Goal: Find specific page/section: Find specific page/section

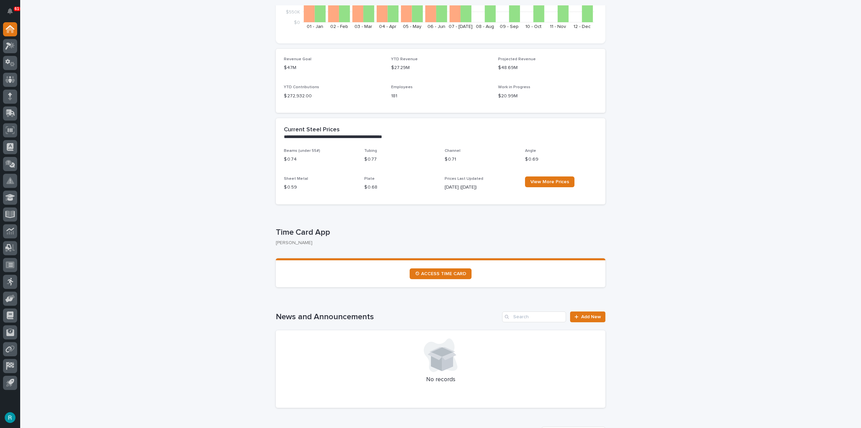
scroll to position [235, 0]
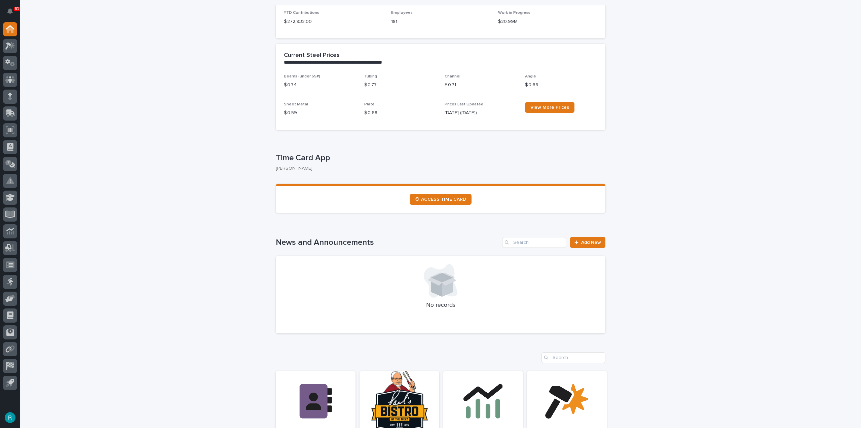
click at [547, 141] on div "Loading... Saving… Time Card App [PERSON_NAME] Sorry, there was an error saving…" at bounding box center [441, 179] width 330 height 88
click at [416, 200] on span "⏲ ACCESS TIME CARD" at bounding box center [440, 199] width 51 height 5
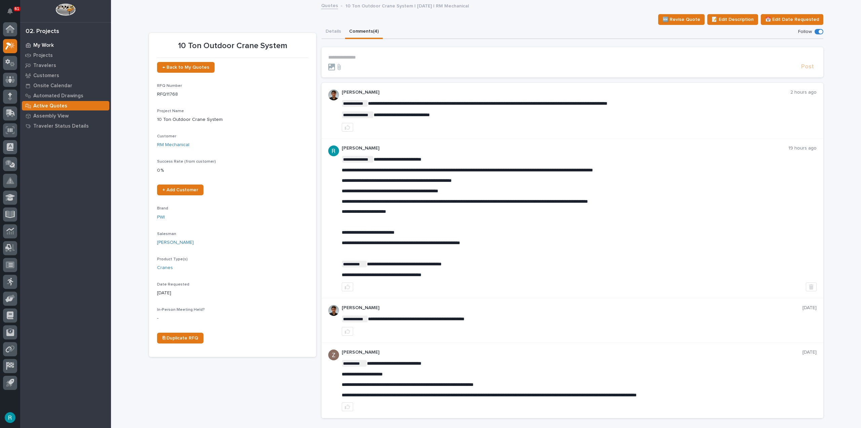
click at [46, 47] on p "My Work" at bounding box center [43, 45] width 21 height 6
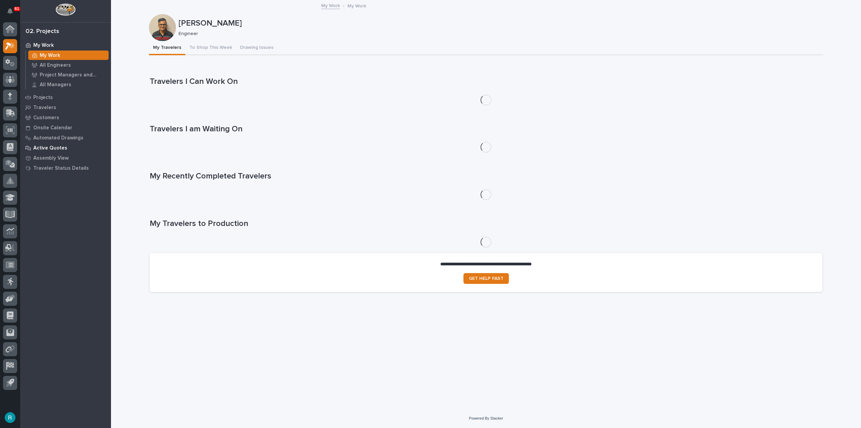
click at [58, 147] on p "Active Quotes" at bounding box center [50, 148] width 34 height 6
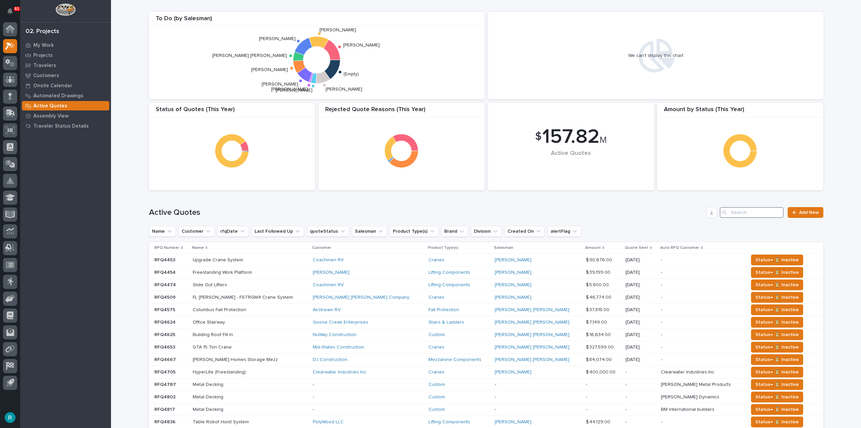
click at [735, 214] on input "Search" at bounding box center [752, 212] width 64 height 11
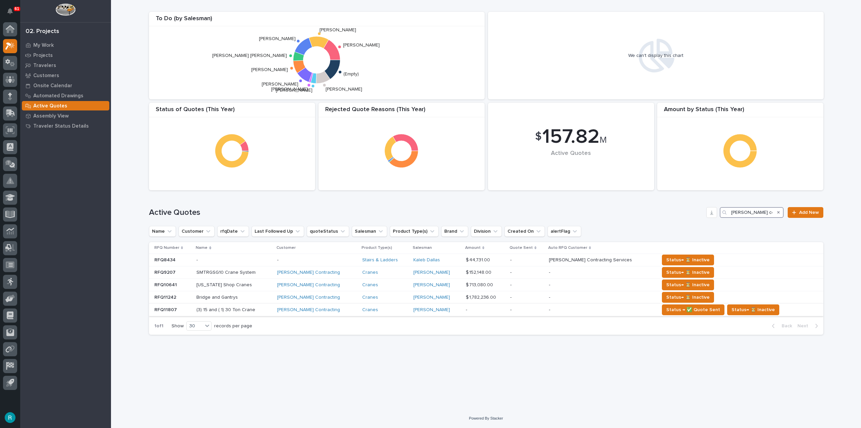
type input "miller cont"
click at [271, 309] on p at bounding box center [233, 310] width 75 height 6
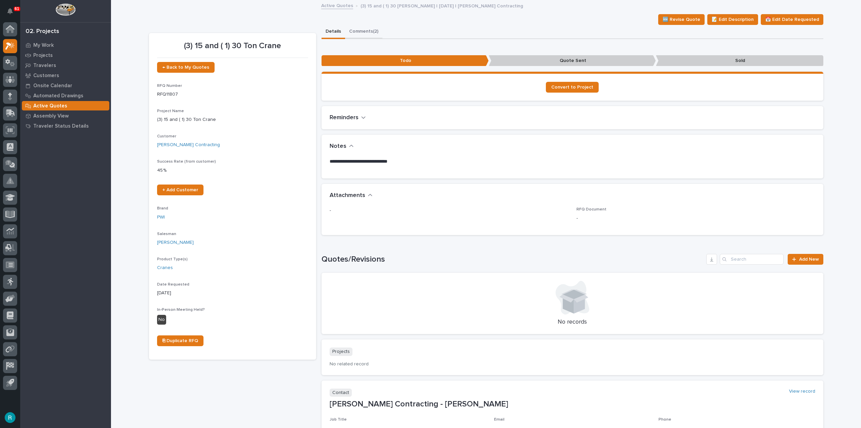
click at [359, 33] on button "Comments (2)" at bounding box center [363, 32] width 37 height 14
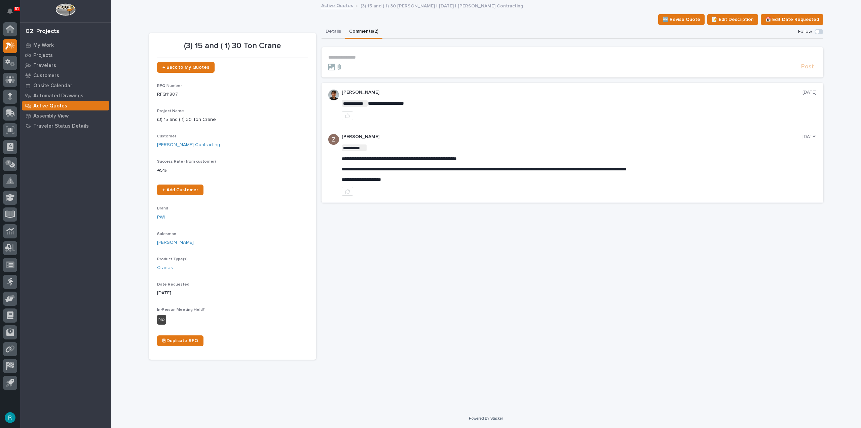
click at [334, 26] on button "Details" at bounding box center [334, 32] width 24 height 14
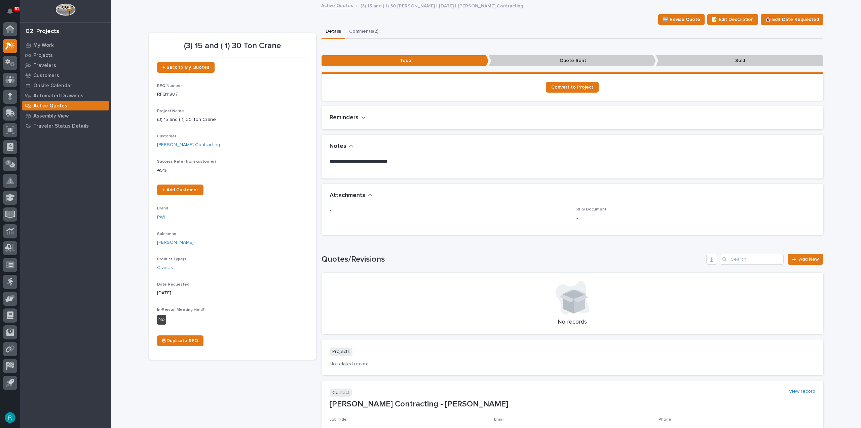
click at [369, 30] on button "Comments (2)" at bounding box center [363, 32] width 37 height 14
